Goal: Task Accomplishment & Management: Use online tool/utility

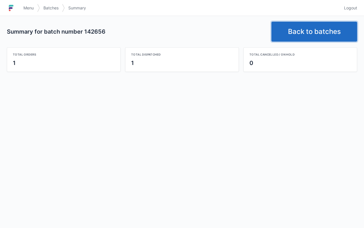
click at [319, 25] on link "Back to batches" at bounding box center [314, 32] width 86 height 20
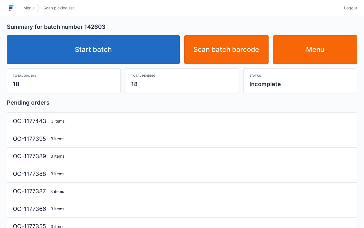
click at [134, 58] on link "Start batch" at bounding box center [93, 49] width 173 height 29
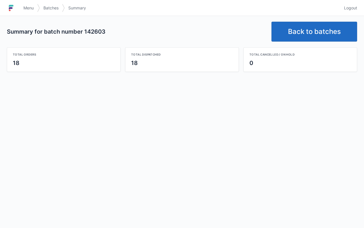
click at [309, 34] on link "Back to batches" at bounding box center [314, 32] width 86 height 20
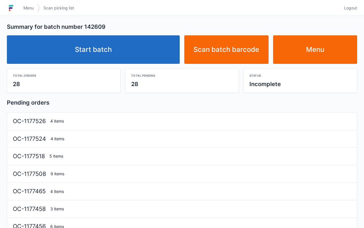
click at [117, 62] on link "Start batch" at bounding box center [93, 49] width 173 height 29
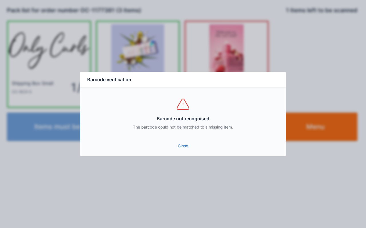
click at [176, 155] on div "Close" at bounding box center [182, 147] width 205 height 17
click at [187, 151] on link "Close" at bounding box center [183, 146] width 196 height 10
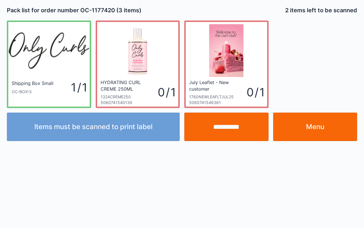
click at [321, 117] on link "Menu" at bounding box center [315, 127] width 84 height 29
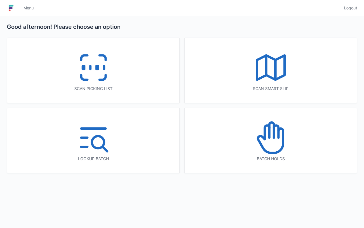
click at [110, 60] on icon at bounding box center [93, 67] width 37 height 37
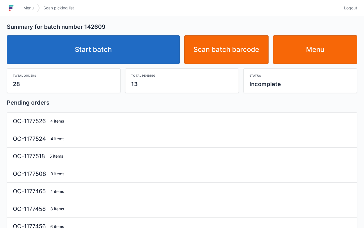
click at [336, 41] on link "Menu" at bounding box center [315, 49] width 84 height 29
